Goal: Check status: Check status

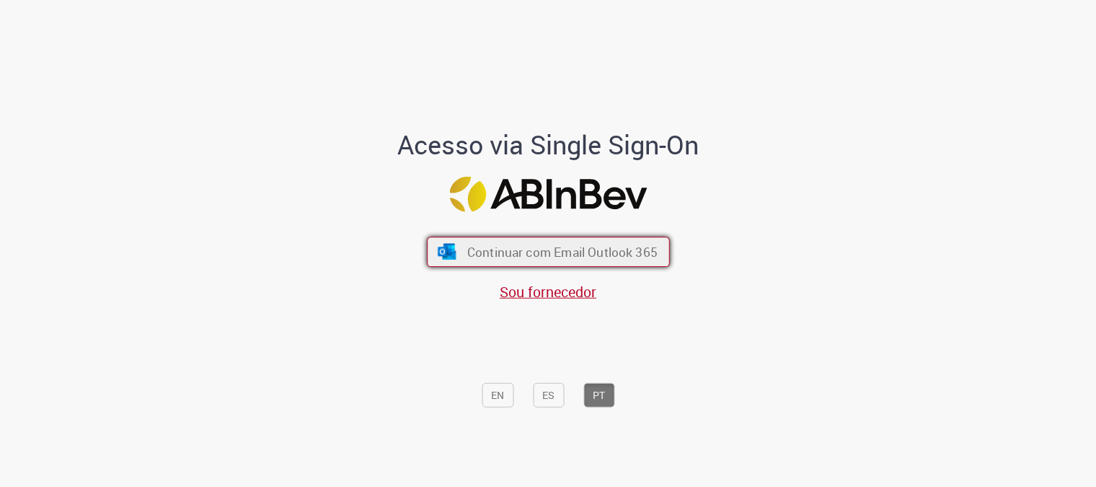
click at [467, 242] on button "Continuar com Email Outlook 365" at bounding box center [548, 252] width 243 height 30
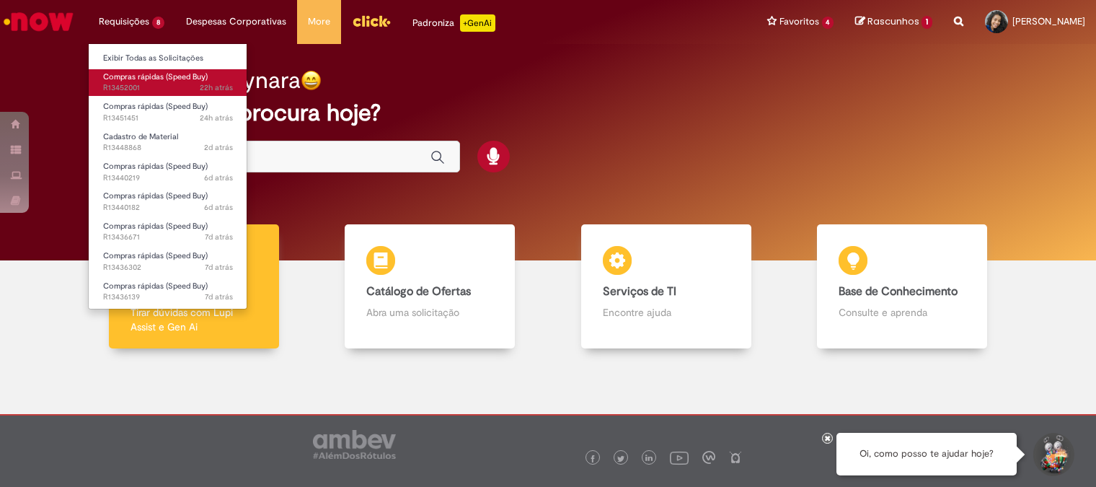
click at [142, 82] on link "Compras rápidas (Speed Buy) 22h atrás 22 horas atrás R13452001" at bounding box center [168, 82] width 159 height 27
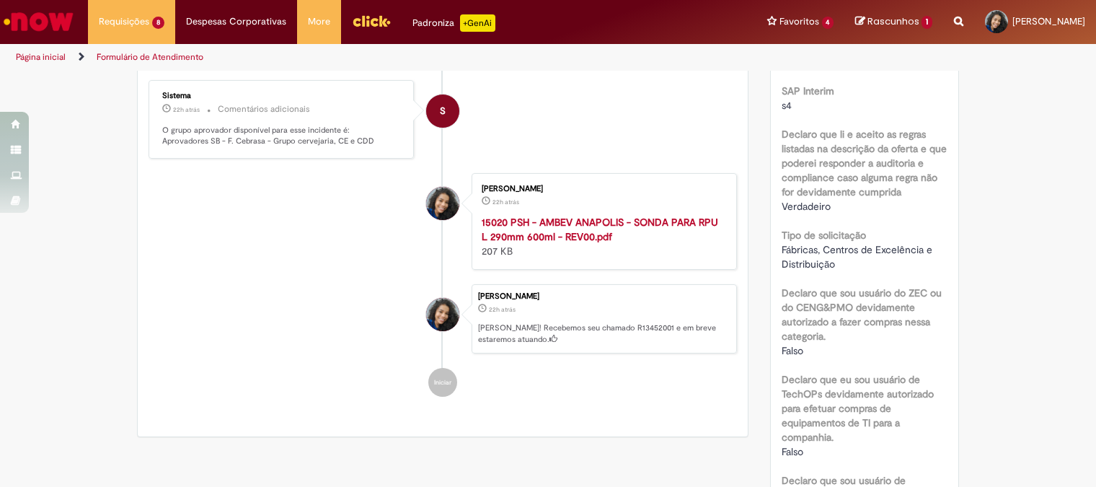
scroll to position [240, 0]
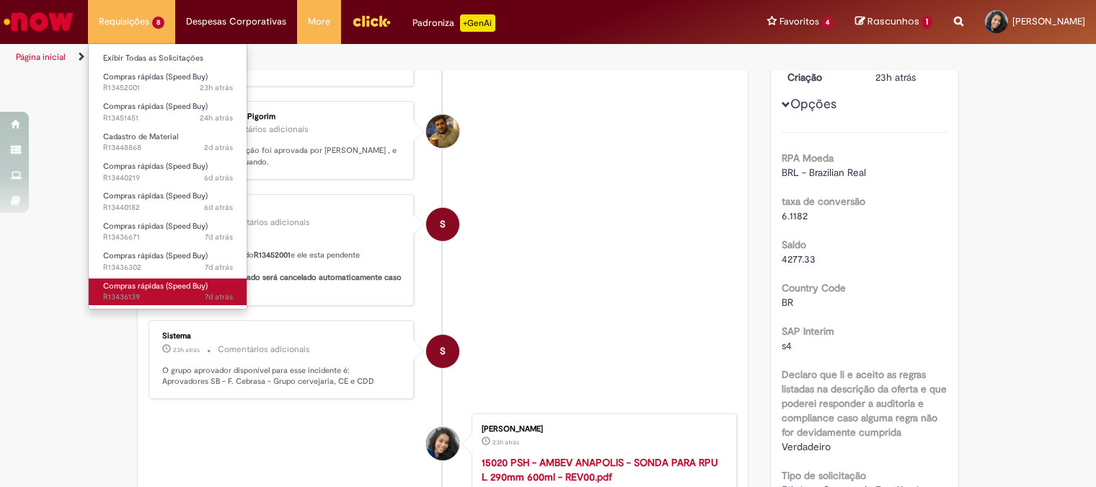
click at [153, 297] on span "7d atrás 7 dias atrás R13436139" at bounding box center [168, 297] width 130 height 12
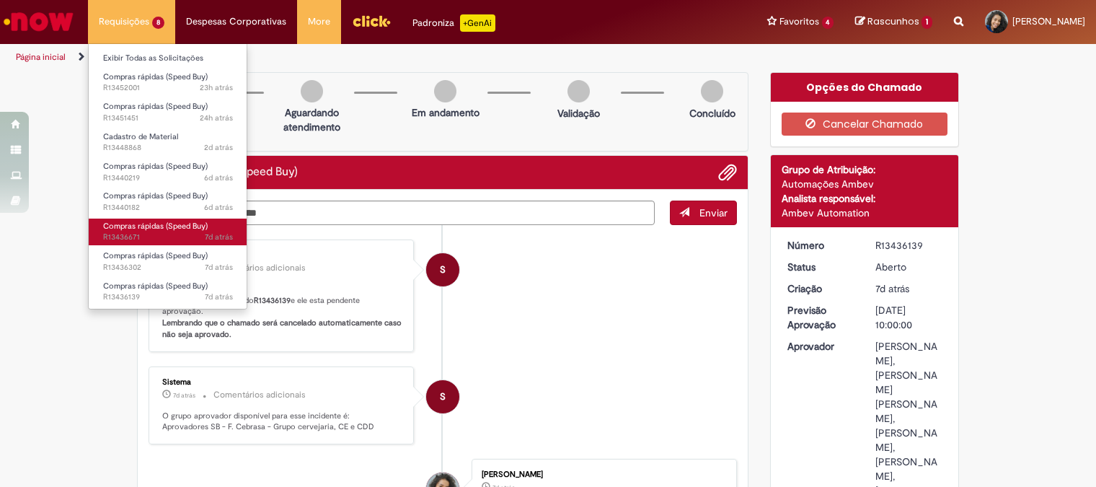
click at [149, 232] on span "7d atrás 7 dias atrás R13436671" at bounding box center [168, 238] width 130 height 12
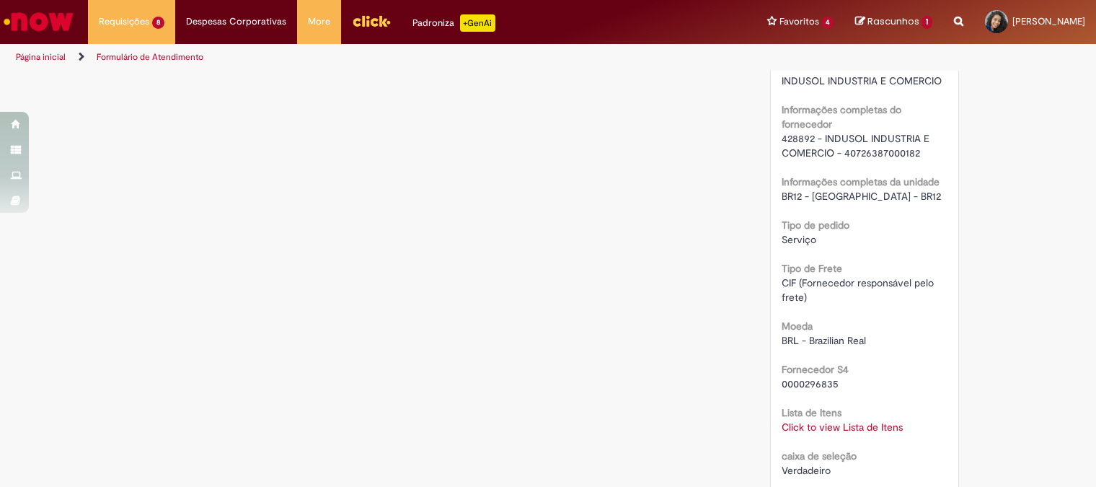
scroll to position [884, 0]
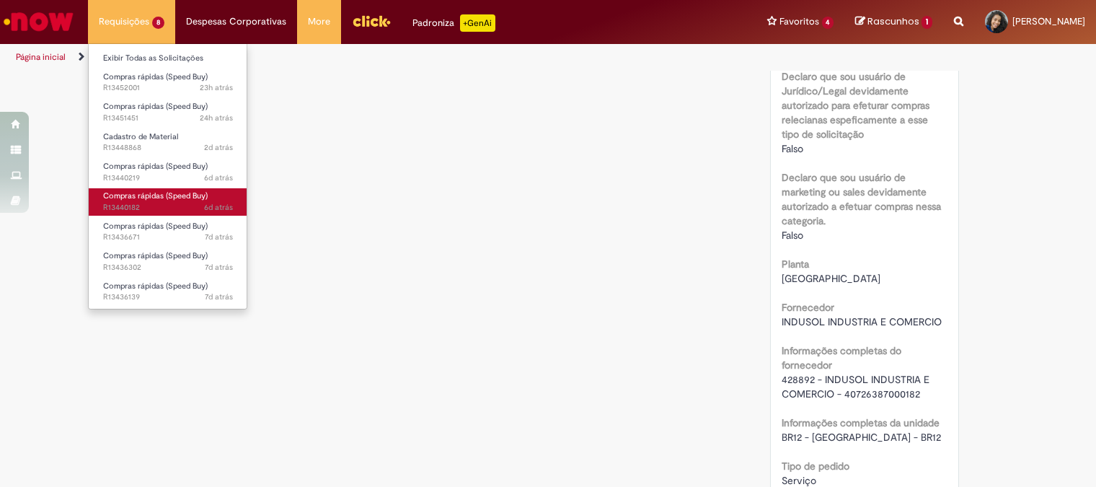
click at [141, 206] on span "6d atrás 6 dias atrás R13440182" at bounding box center [168, 208] width 130 height 12
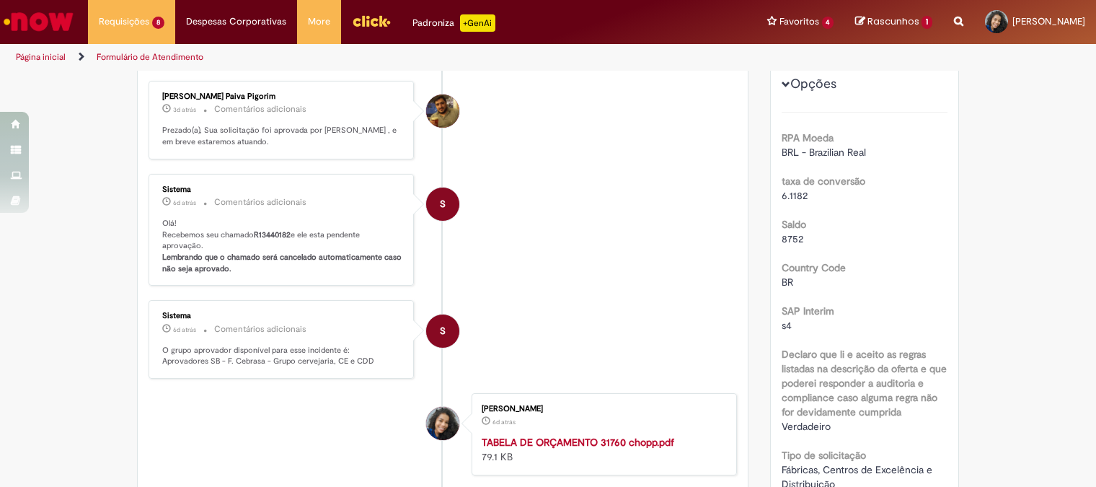
scroll to position [180, 0]
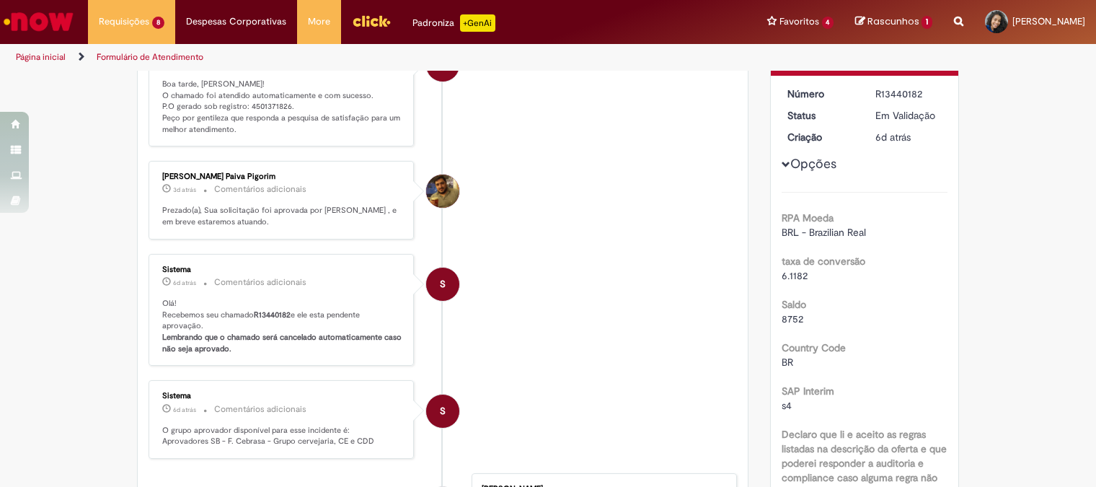
click at [250, 105] on p "Boa tarde, [PERSON_NAME]! O chamado foi atendido automaticamente e com sucesso.…" at bounding box center [282, 107] width 240 height 57
click at [251, 105] on p "Boa tarde, [PERSON_NAME]! O chamado foi atendido automaticamente e com sucesso.…" at bounding box center [282, 107] width 240 height 57
copy p "4501371826"
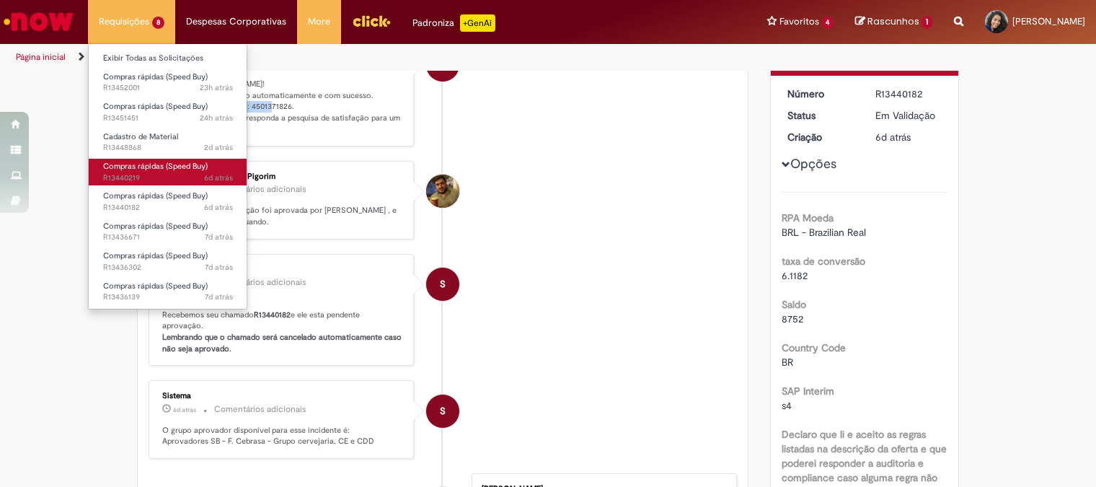
click at [188, 176] on span "6d atrás 6 dias atrás R13440219" at bounding box center [168, 178] width 130 height 12
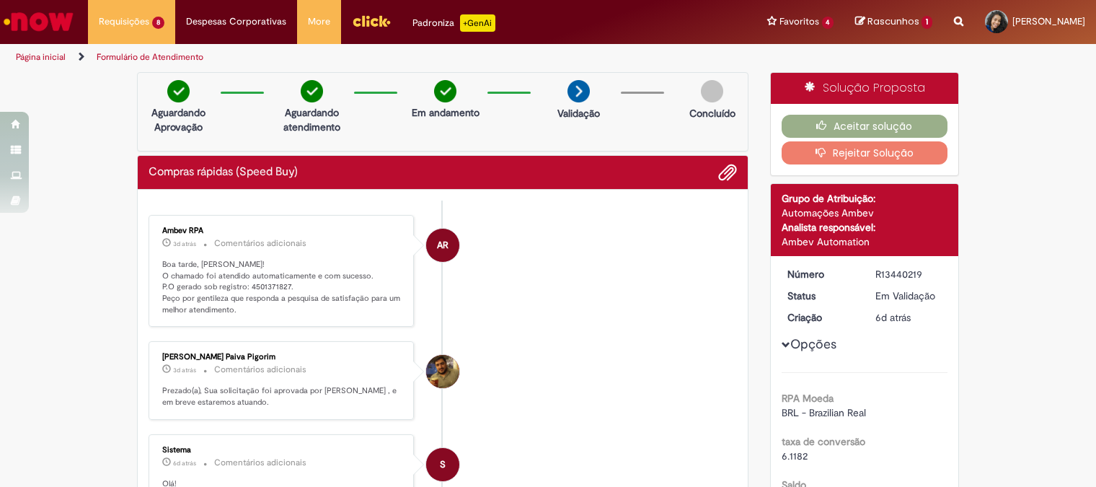
click at [275, 286] on p "Boa tarde, [PERSON_NAME]! O chamado foi atendido automaticamente e com sucesso.…" at bounding box center [282, 287] width 240 height 57
click at [276, 286] on p "Boa tarde, [PERSON_NAME]! O chamado foi atendido automaticamente e com sucesso.…" at bounding box center [282, 287] width 240 height 57
copy p "4501371827"
